Goal: Information Seeking & Learning: Learn about a topic

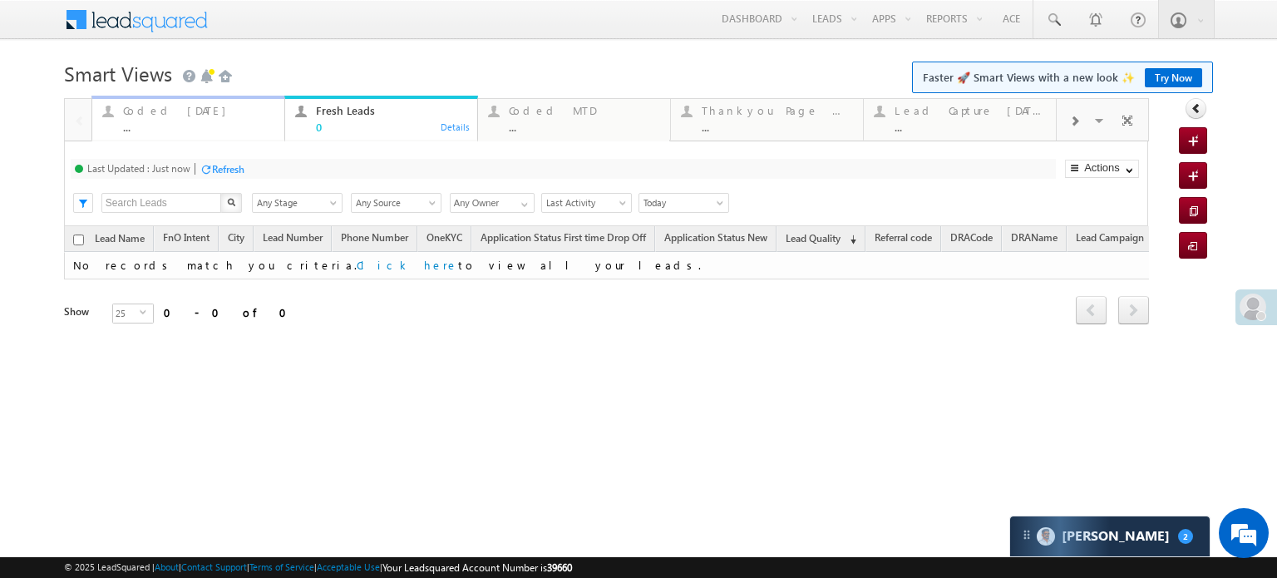
click at [160, 125] on div "..." at bounding box center [198, 127] width 151 height 12
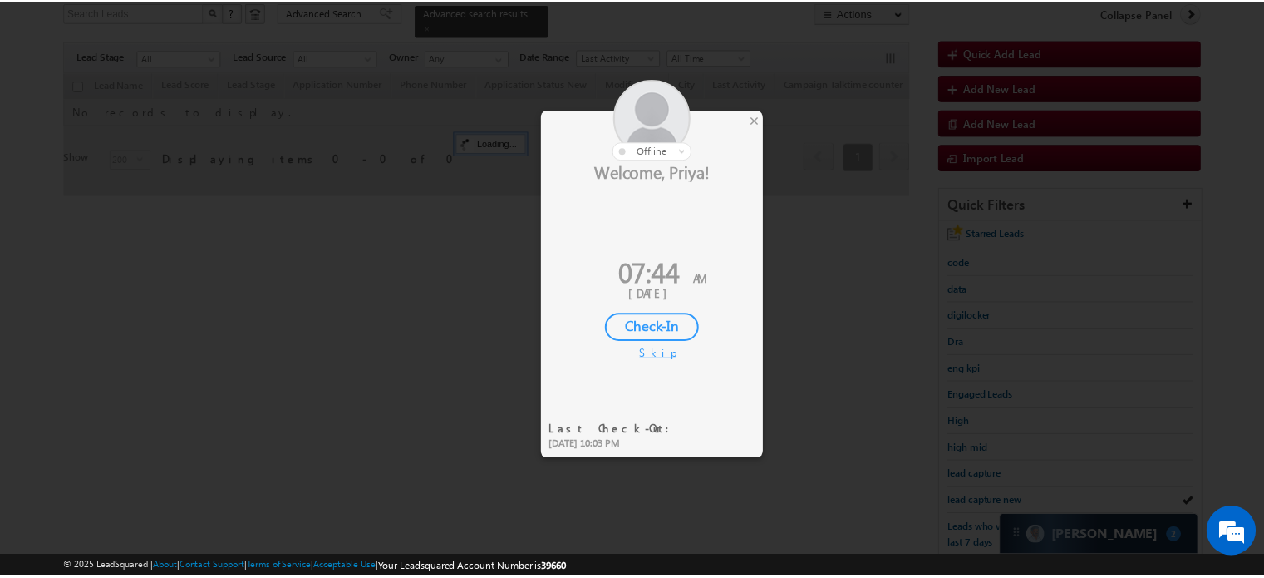
scroll to position [114, 0]
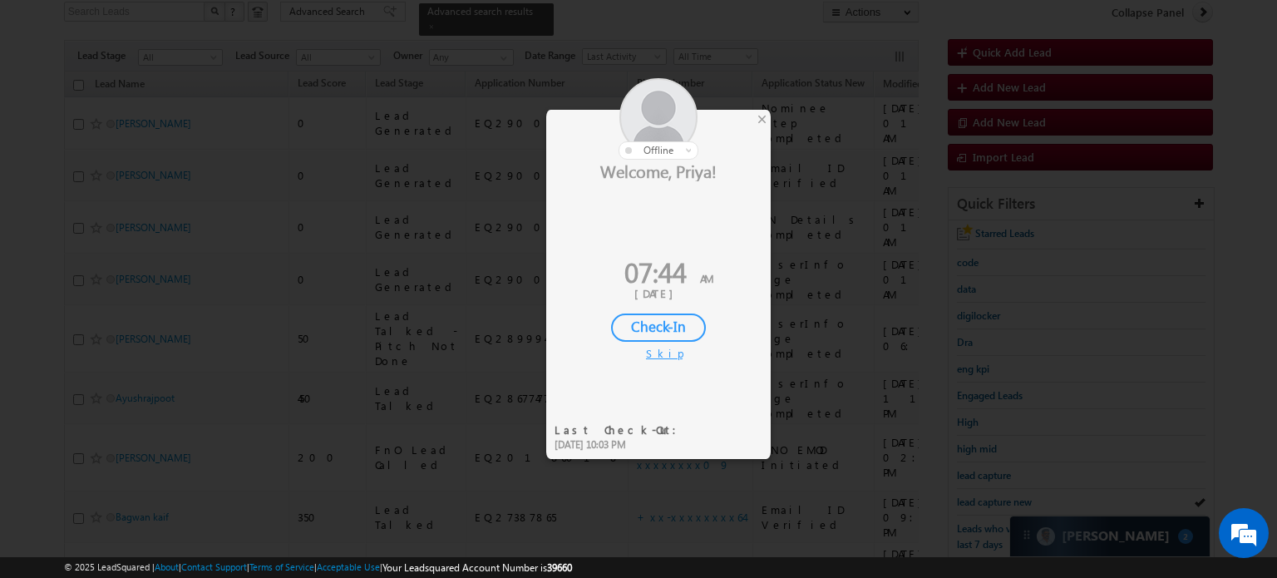
click at [672, 311] on div "Welcome, Priya! 07:44 AM 16 Sep, 2025 Check-In Skip" at bounding box center [658, 260] width 224 height 201
click at [668, 324] on div "Check-In" at bounding box center [658, 327] width 95 height 28
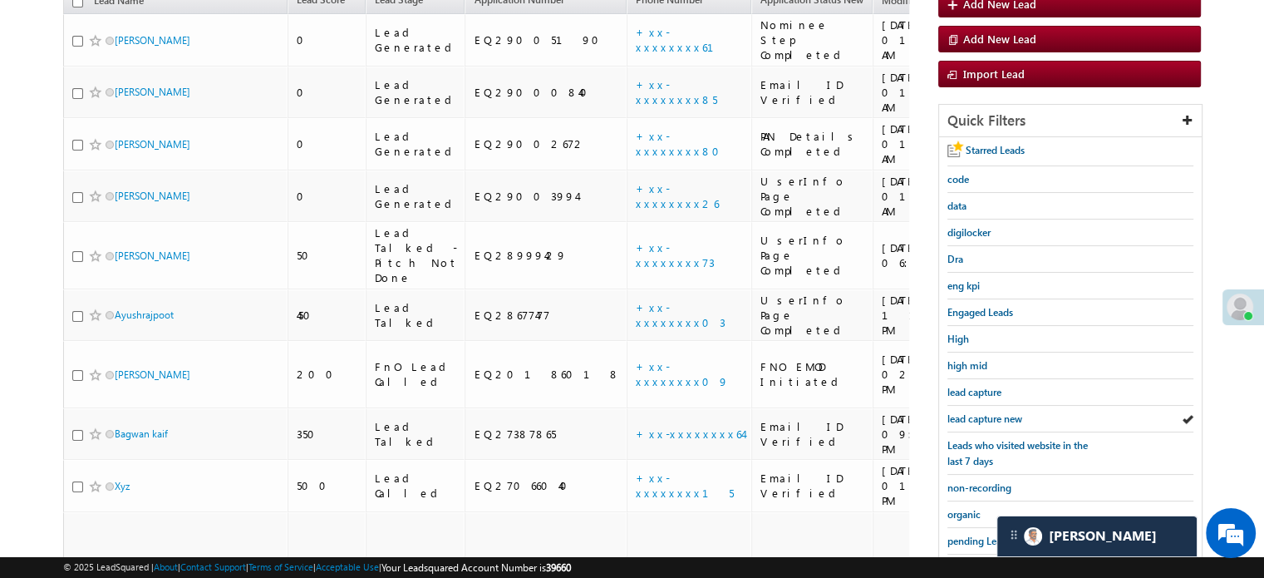
scroll to position [0, 0]
click at [977, 412] on span "lead capture new" at bounding box center [984, 418] width 75 height 12
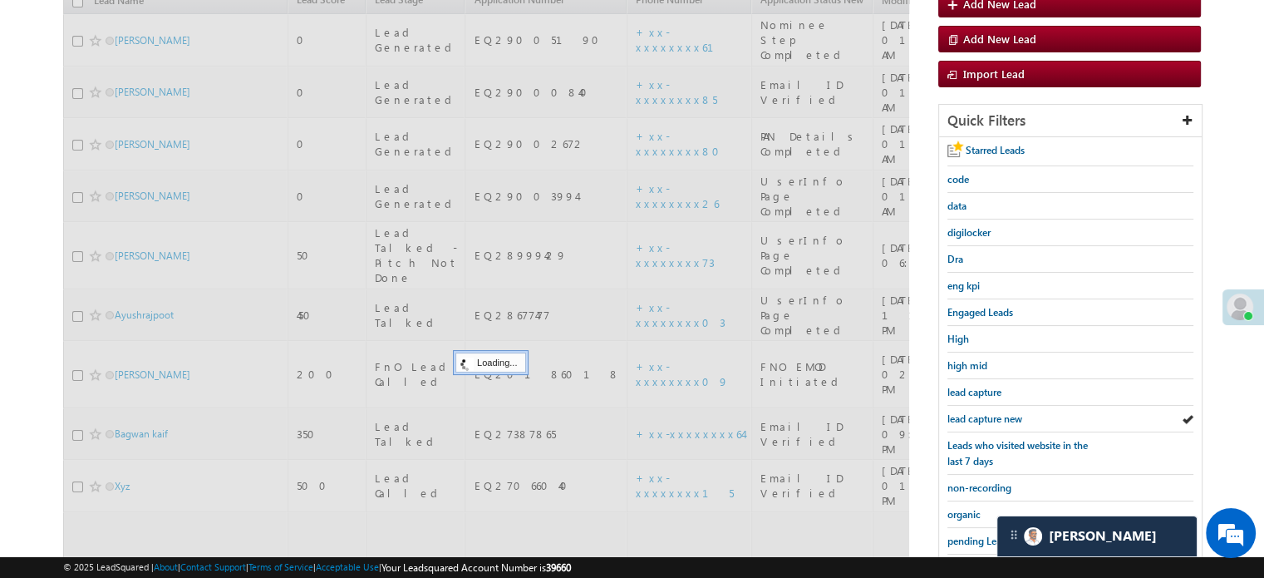
click at [977, 412] on span "lead capture new" at bounding box center [984, 418] width 75 height 12
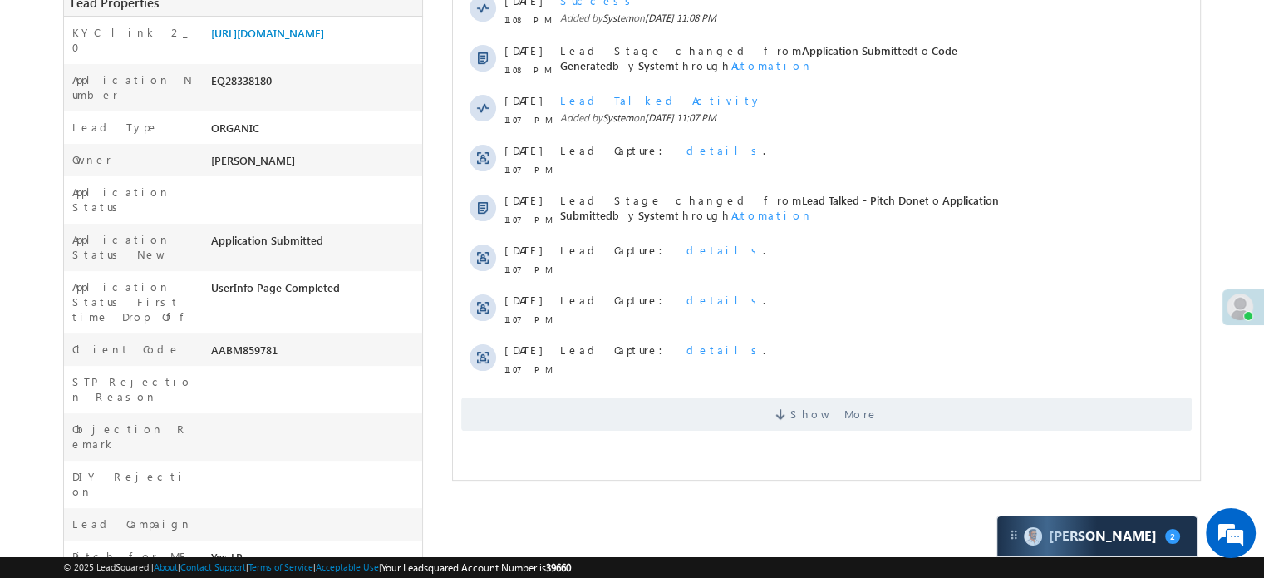
scroll to position [416, 0]
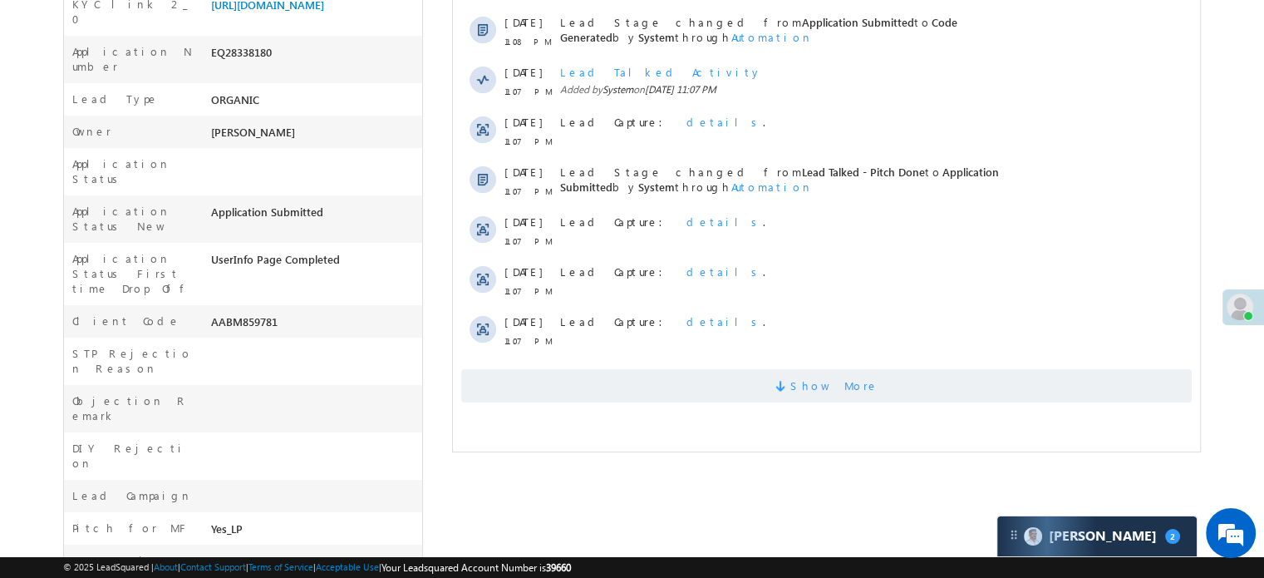
click at [606, 377] on span "Show More" at bounding box center [826, 385] width 731 height 33
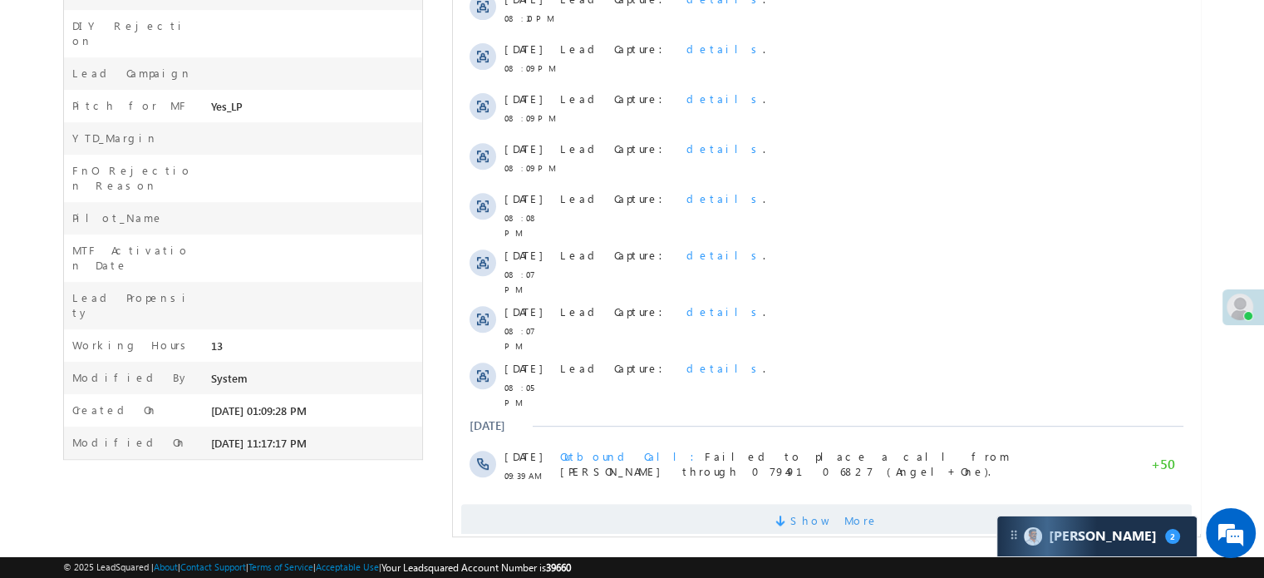
scroll to position [0, 0]
click at [630, 504] on span "Show More" at bounding box center [826, 520] width 731 height 33
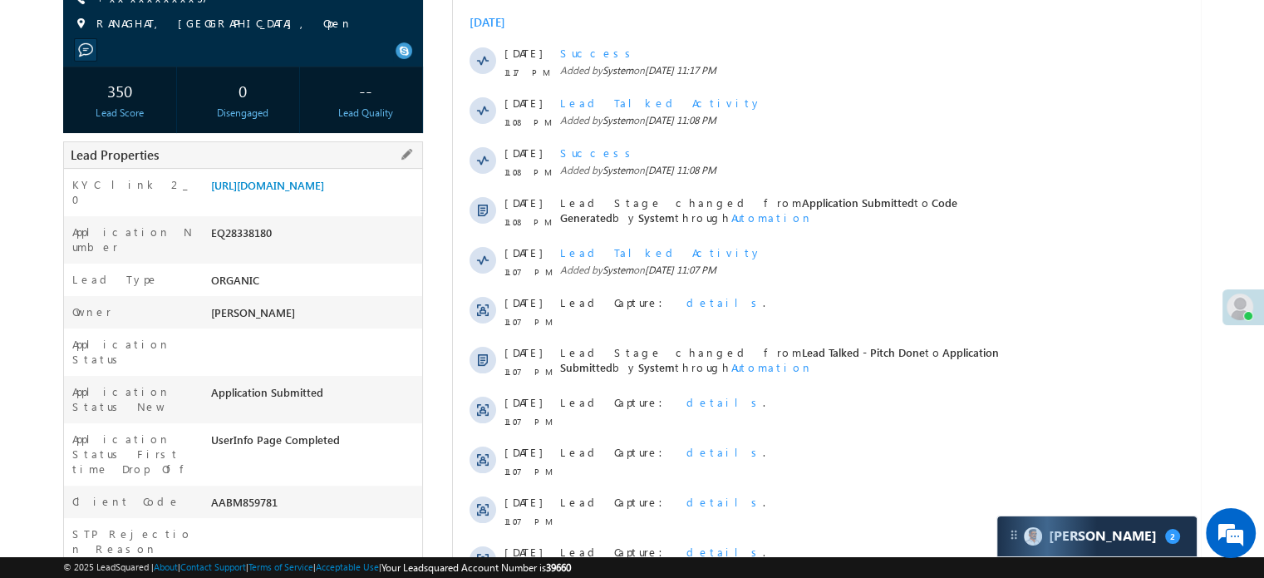
scroll to position [339, 0]
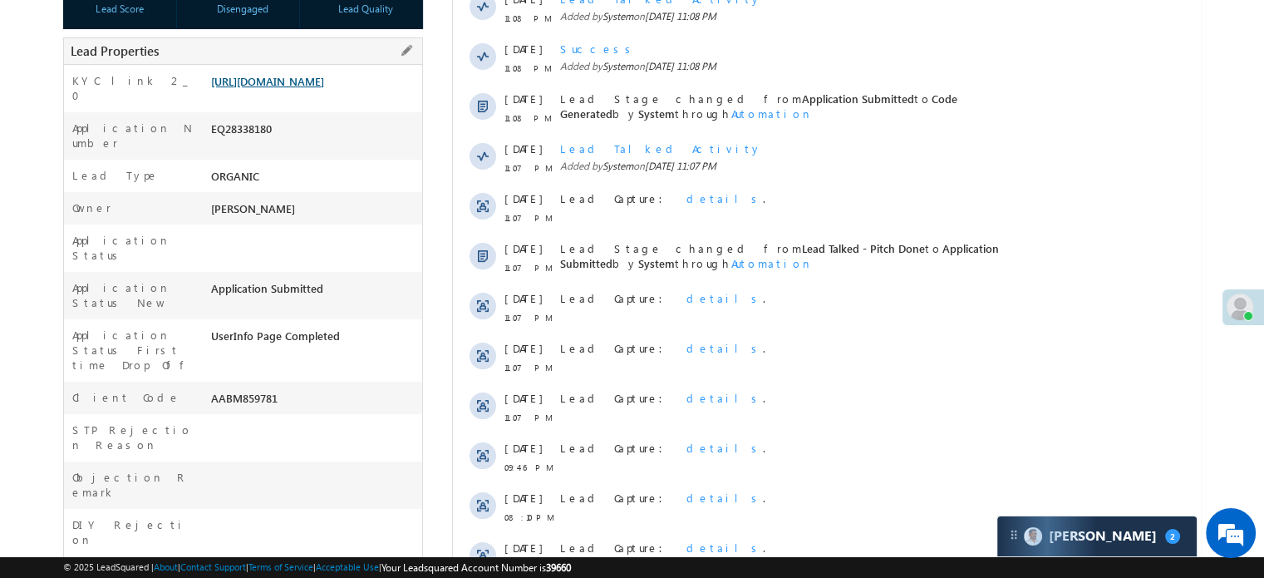
click at [277, 88] on link "https://angelbroking1-pk3em7sa.customui-test.leadsquared.com?leadId=d3069244-96…" at bounding box center [267, 81] width 113 height 14
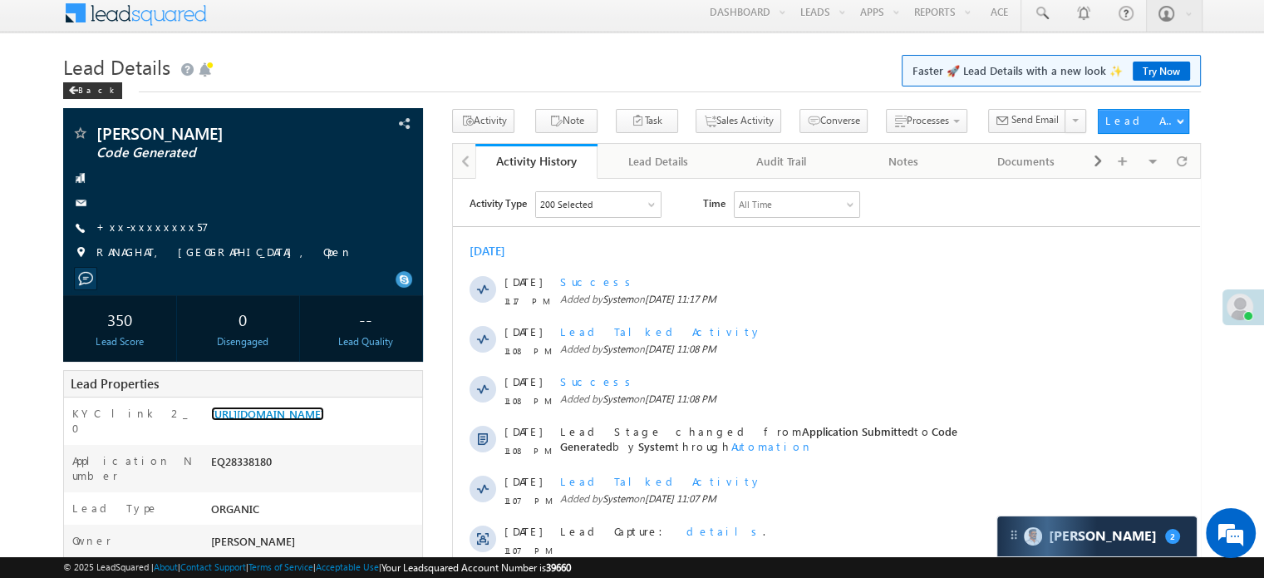
scroll to position [0, 0]
